Goal: Check status: Check status

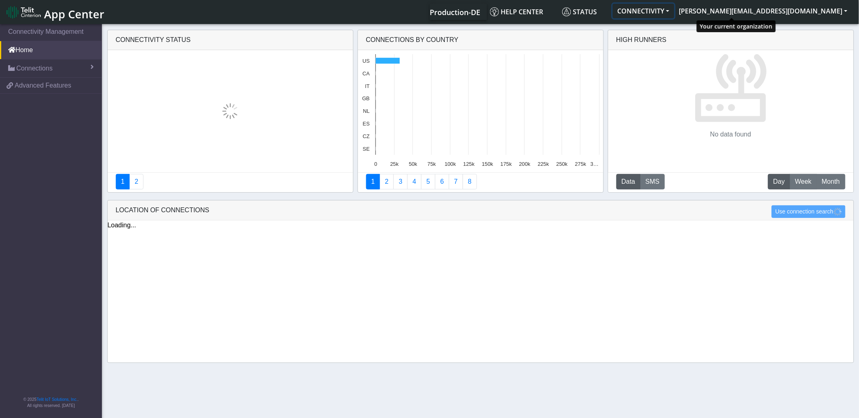
click at [674, 15] on button "CONNECTIVITY" at bounding box center [644, 11] width 62 height 15
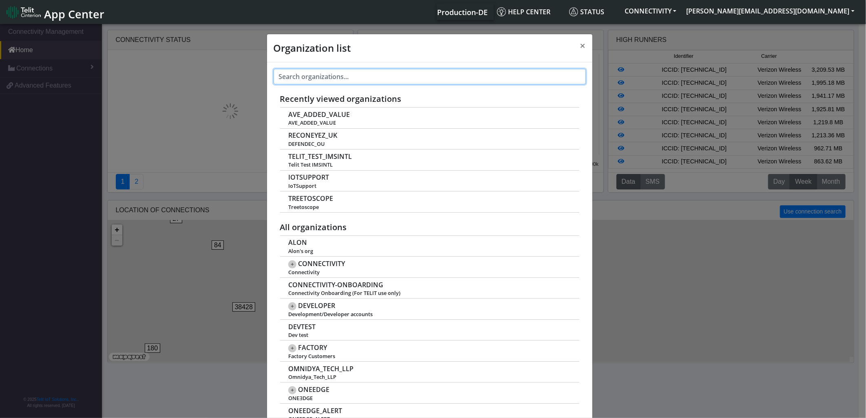
click at [342, 79] on input "text" at bounding box center [429, 76] width 312 height 15
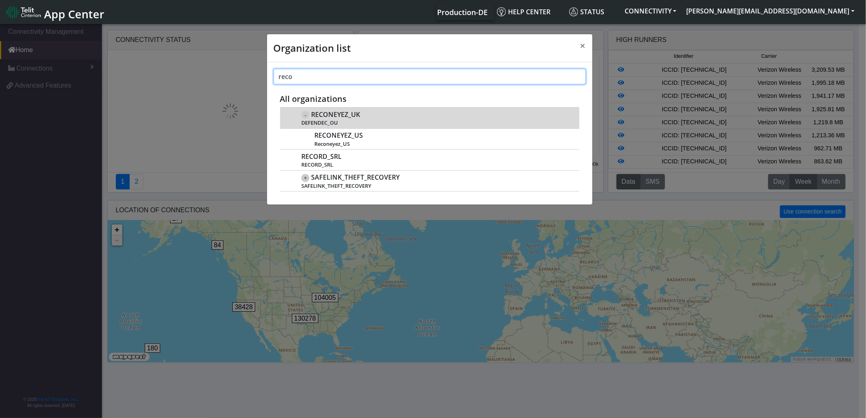
type input "reco"
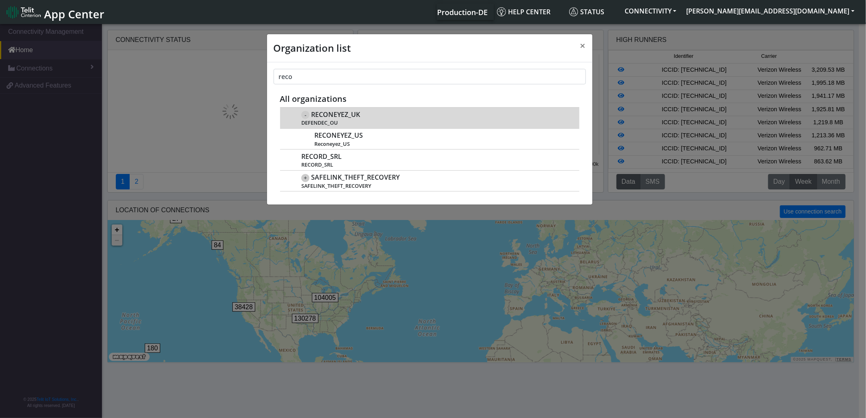
click at [323, 115] on span "RECONEYEZ_UK" at bounding box center [335, 115] width 49 height 8
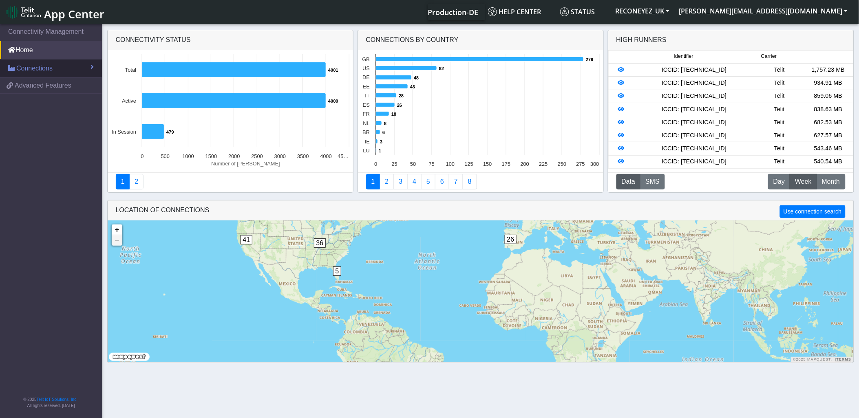
click at [62, 62] on link "Connections" at bounding box center [51, 69] width 102 height 18
click at [26, 91] on link "List" at bounding box center [51, 85] width 102 height 17
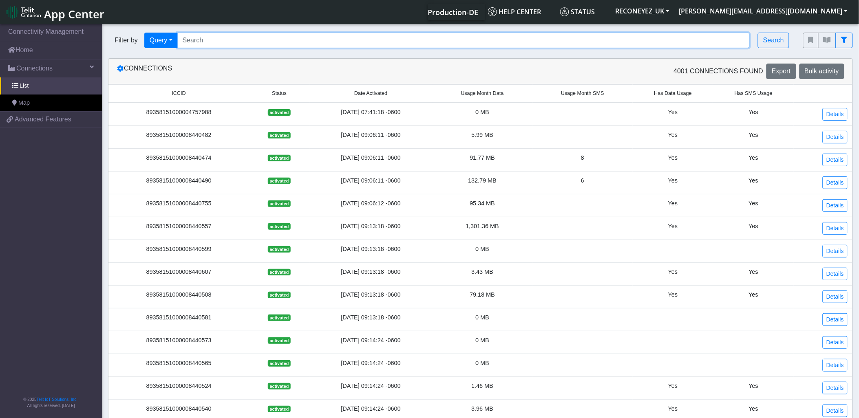
click at [308, 37] on input "Search..." at bounding box center [463, 40] width 573 height 15
paste input "https://appcenter.telit.com/login"
type input "https://appcenter.telit.com/login"
click at [104, 68] on section "Connectivity Management Home Connections List Map 57133fee77aa2a69da96e1b08b717…" at bounding box center [429, 311] width 859 height 579
click at [257, 33] on input "Search..." at bounding box center [463, 40] width 573 height 15
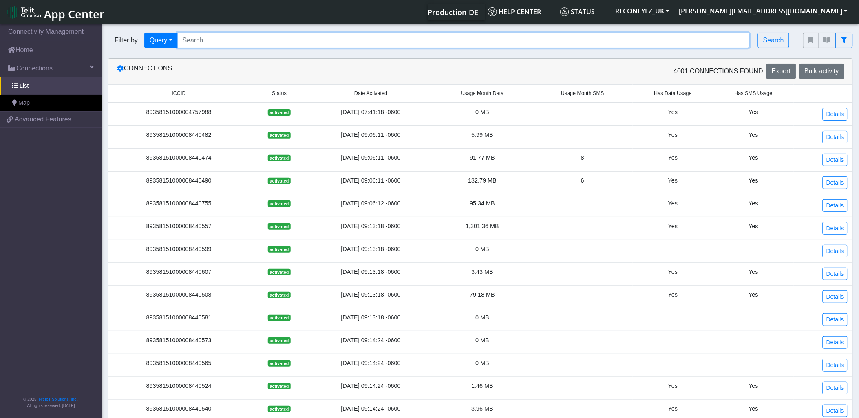
click at [261, 47] on input "Search..." at bounding box center [463, 40] width 573 height 15
paste input "89358151000008419262"
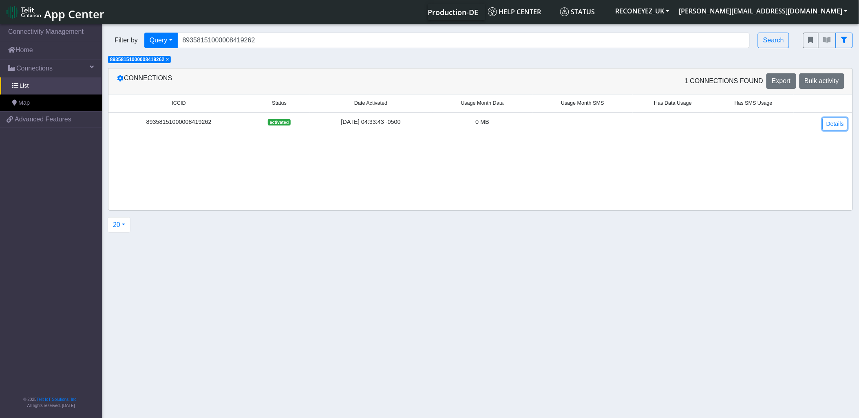
drag, startPoint x: 831, startPoint y: 126, endPoint x: 821, endPoint y: 127, distance: 9.9
click at [831, 126] on link "Details" at bounding box center [834, 124] width 25 height 13
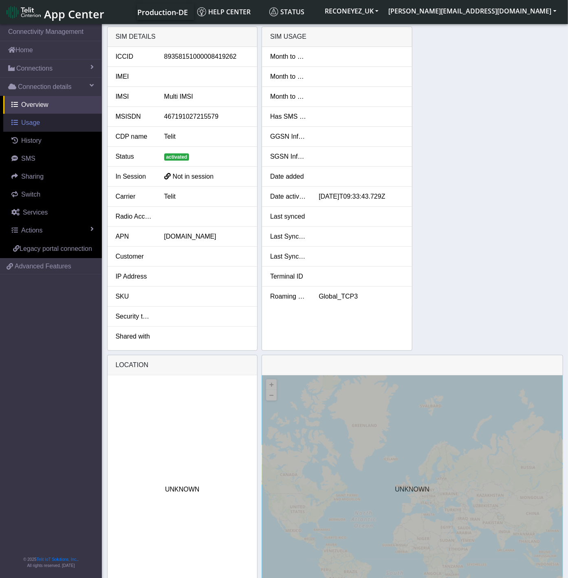
click at [38, 130] on link "Usage" at bounding box center [52, 123] width 99 height 18
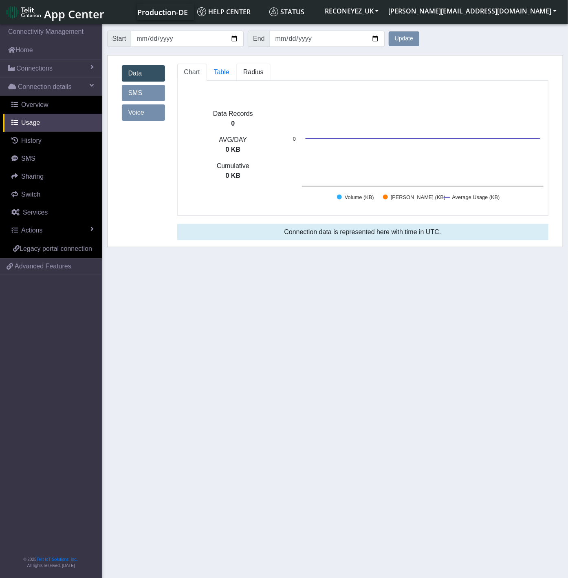
click at [256, 80] on link "Radius" at bounding box center [253, 72] width 34 height 17
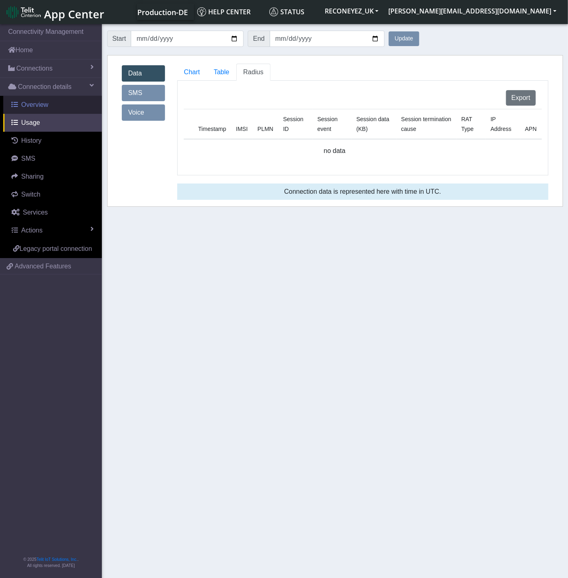
click at [72, 108] on link "Overview" at bounding box center [52, 105] width 99 height 18
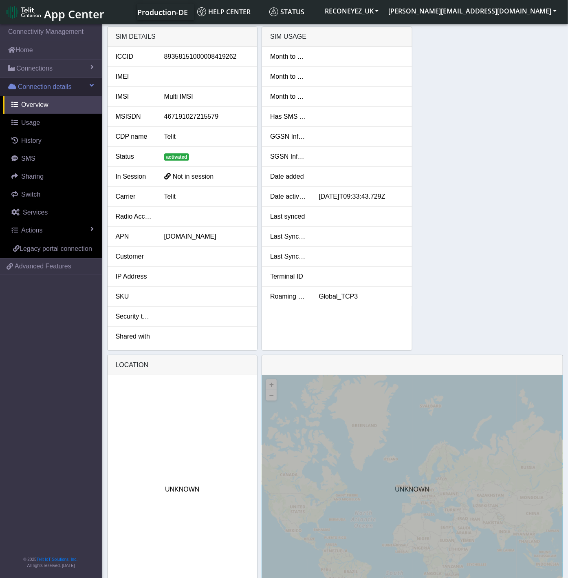
click at [47, 90] on span "Connection details" at bounding box center [45, 87] width 54 height 10
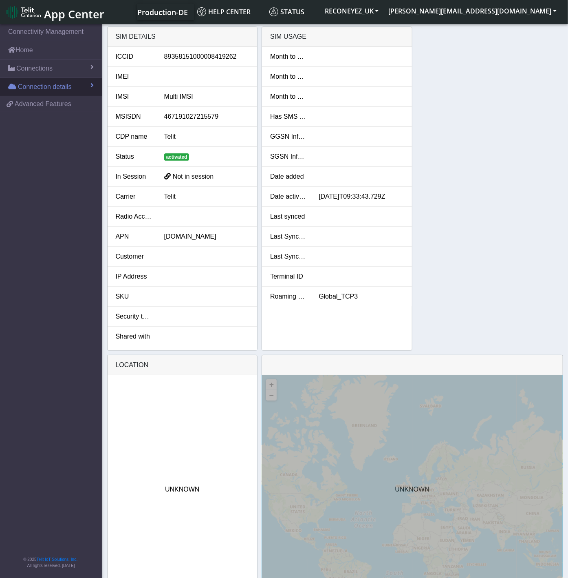
click at [48, 91] on span "Connection details" at bounding box center [45, 87] width 54 height 10
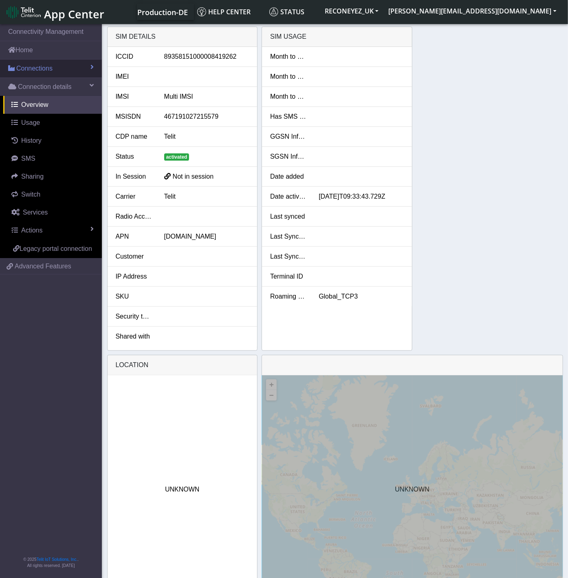
click at [46, 65] on span "Connections" at bounding box center [34, 69] width 36 height 10
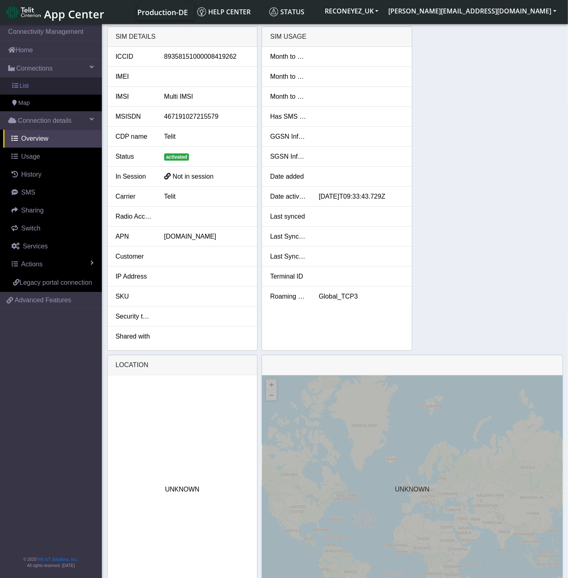
click at [41, 93] on link "List" at bounding box center [51, 85] width 102 height 17
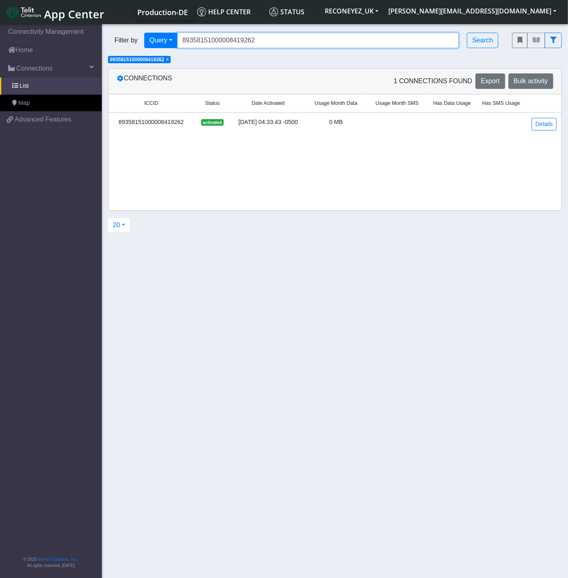
click at [234, 44] on input "89358151000008419262" at bounding box center [318, 40] width 282 height 15
paste input "27885"
type input "89358151000008427885"
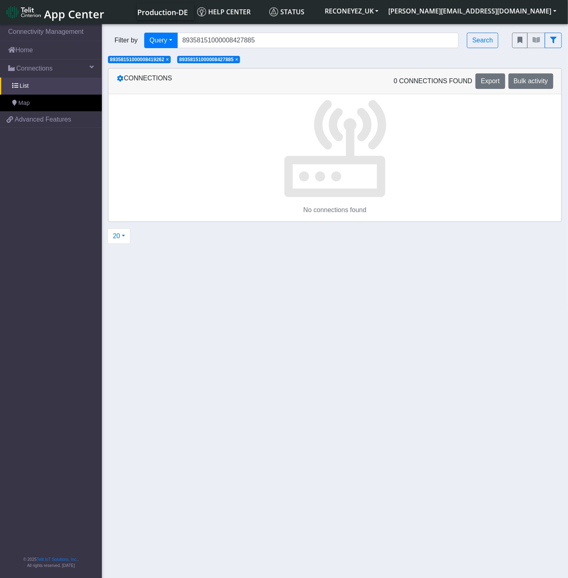
click at [169, 60] on span "×" at bounding box center [167, 60] width 3 height 6
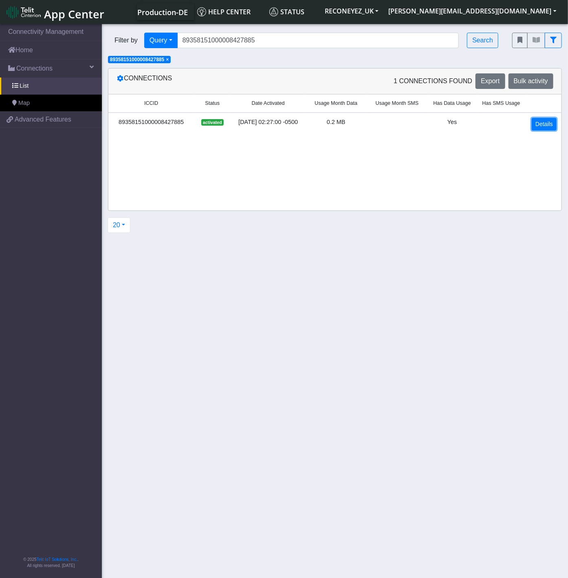
click at [541, 121] on link "Details" at bounding box center [544, 124] width 25 height 13
